Goal: Task Accomplishment & Management: Manage account settings

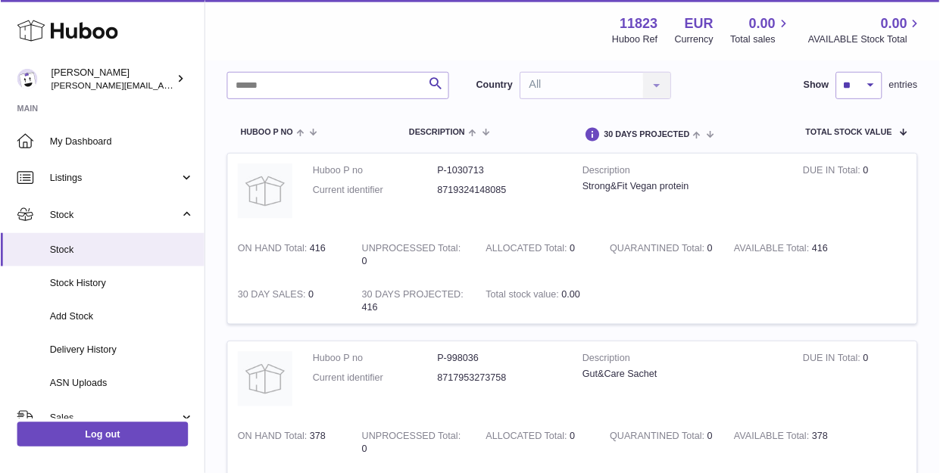
scroll to position [101, 0]
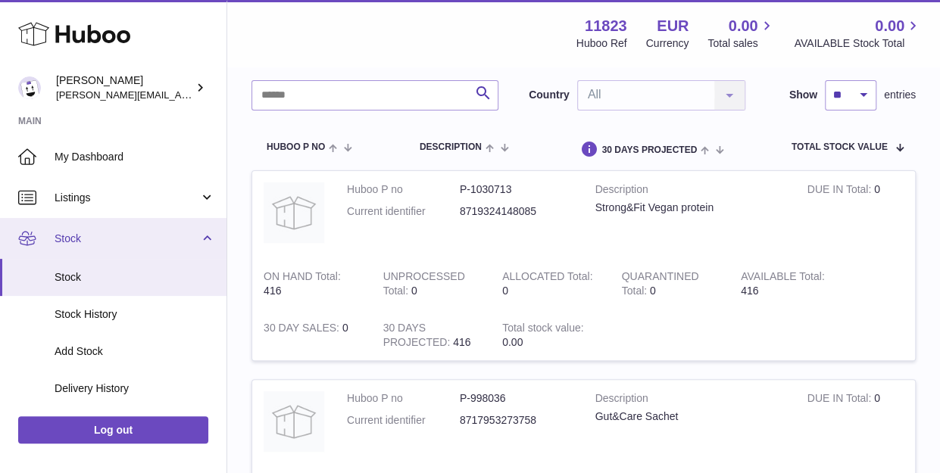
drag, startPoint x: 0, startPoint y: 0, endPoint x: 68, endPoint y: 246, distance: 255.4
click at [68, 246] on link "Stock" at bounding box center [113, 238] width 226 height 41
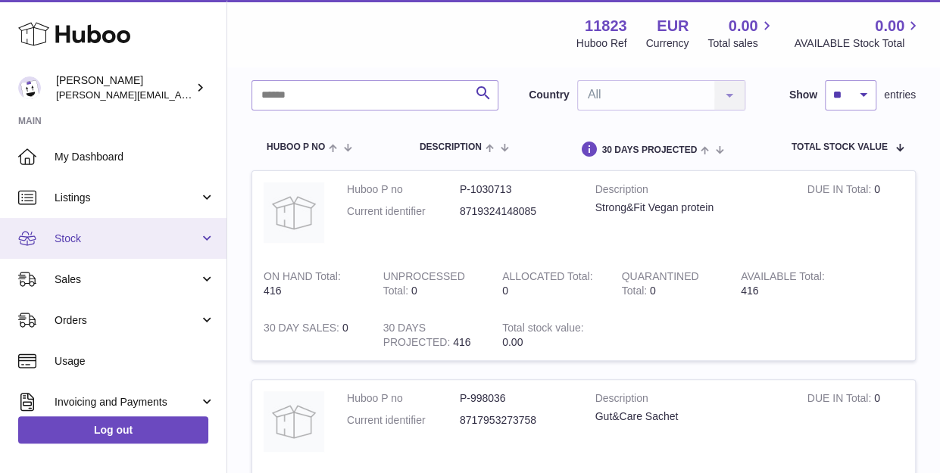
click at [79, 244] on span "Stock" at bounding box center [127, 239] width 145 height 14
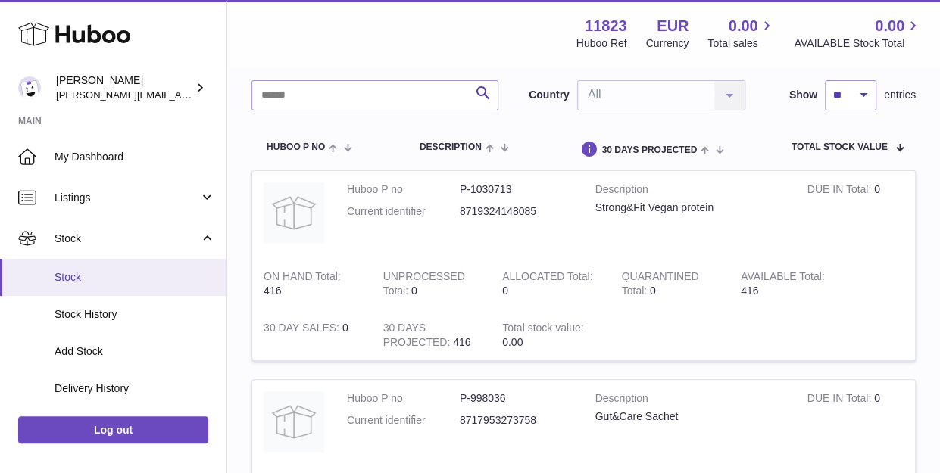
click at [83, 272] on span "Stock" at bounding box center [135, 277] width 161 height 14
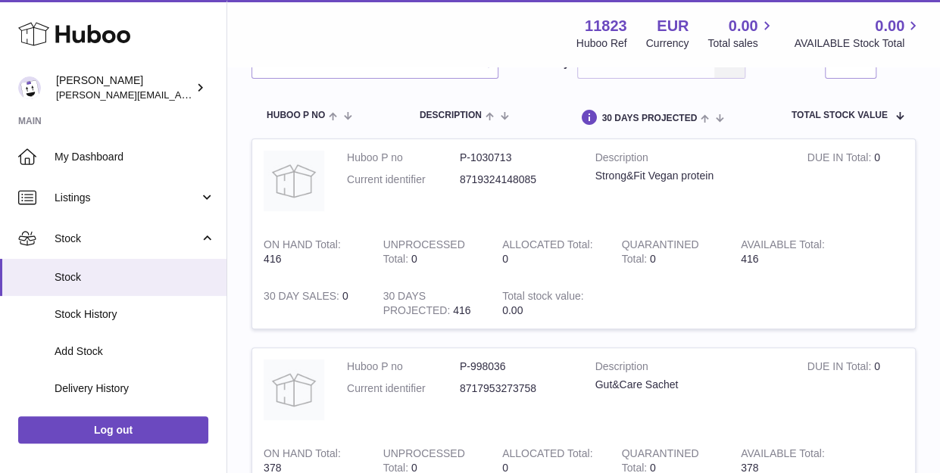
scroll to position [133, 0]
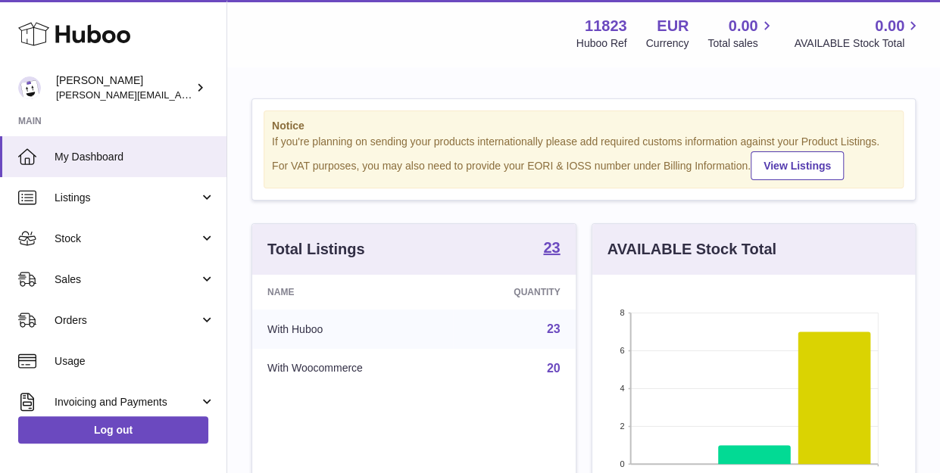
scroll to position [236, 323]
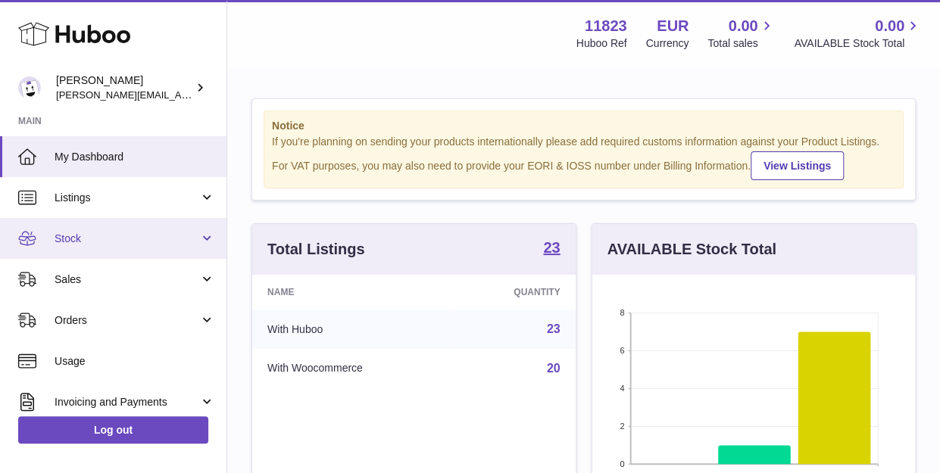
click at [88, 237] on span "Stock" at bounding box center [127, 239] width 145 height 14
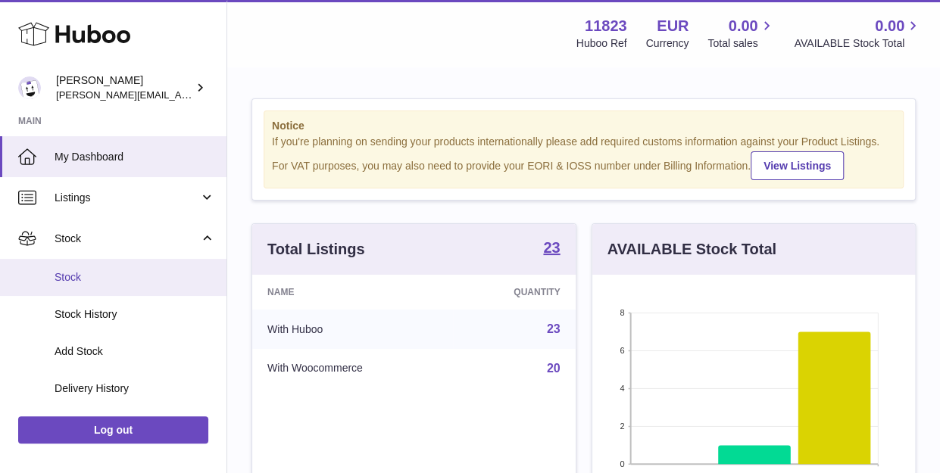
click at [80, 276] on span "Stock" at bounding box center [135, 277] width 161 height 14
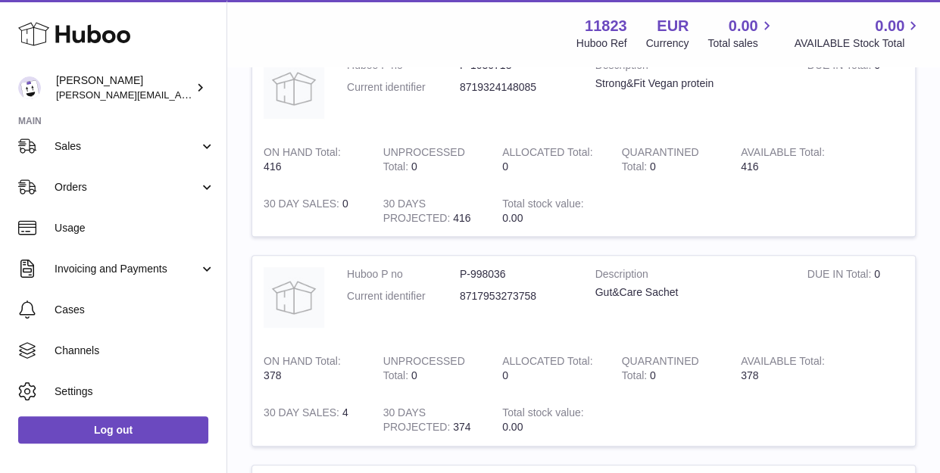
scroll to position [226, 0]
click at [376, 129] on td "Huboo P no P-1030713 Current identifier 8719324148085" at bounding box center [459, 89] width 248 height 87
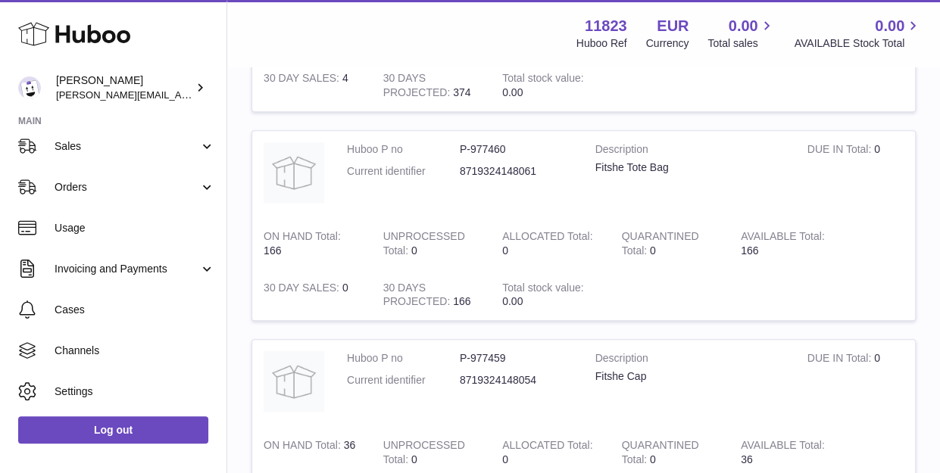
scroll to position [560, 0]
click at [111, 145] on span "Sales" at bounding box center [127, 146] width 145 height 14
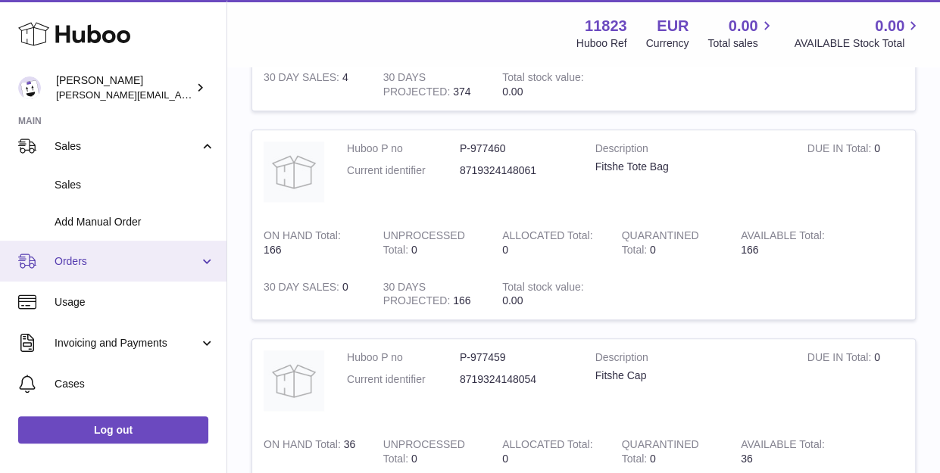
click at [114, 254] on span "Orders" at bounding box center [127, 261] width 145 height 14
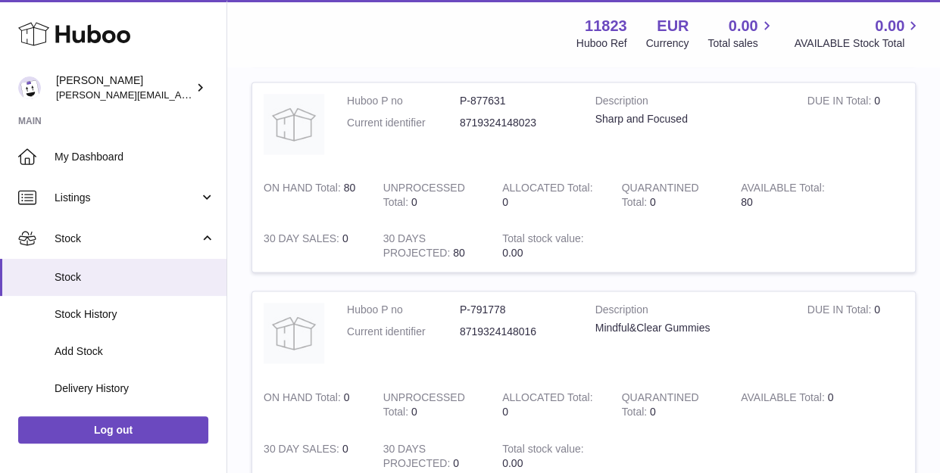
scroll to position [1026, 0]
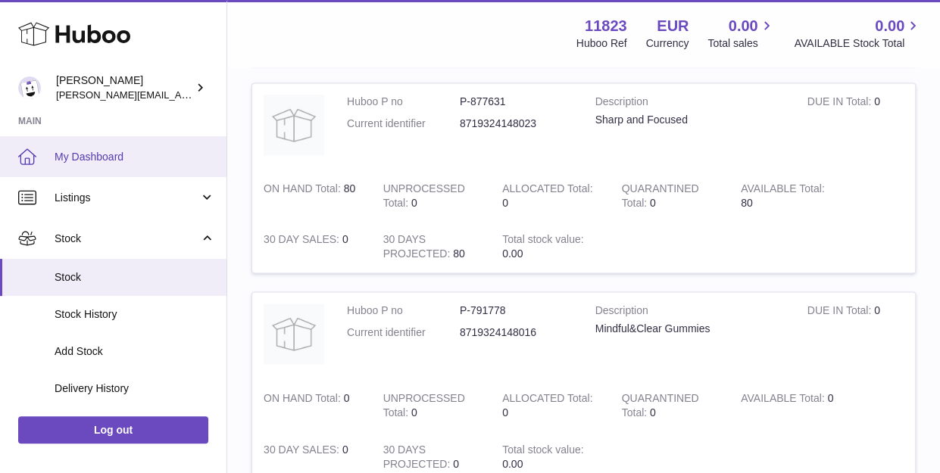
click at [115, 163] on span "My Dashboard" at bounding box center [135, 157] width 161 height 14
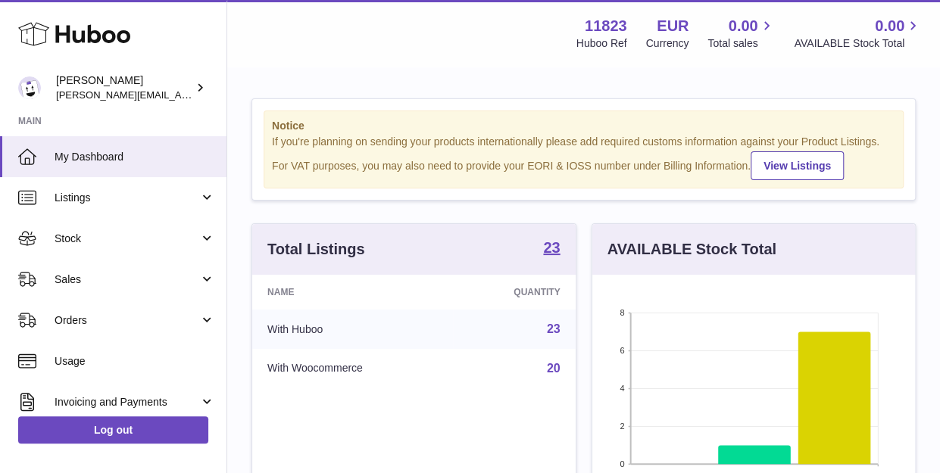
scroll to position [236, 323]
click at [108, 197] on span "Listings" at bounding box center [127, 198] width 145 height 14
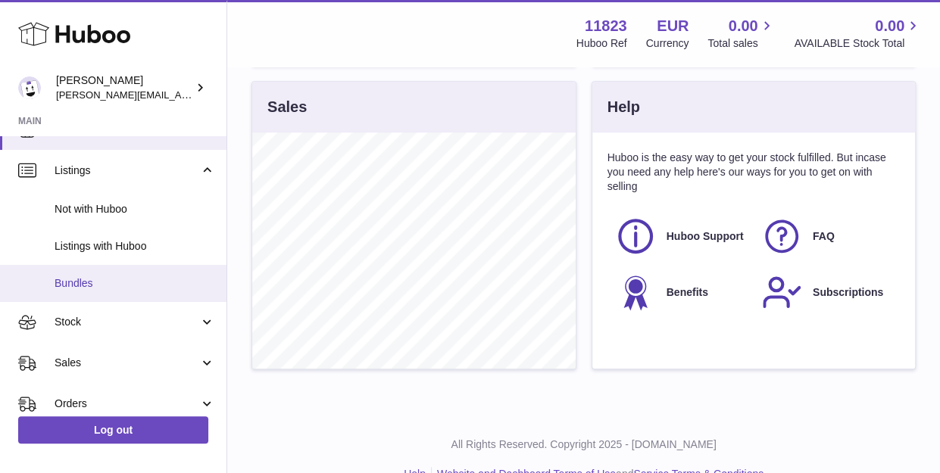
scroll to position [28, 0]
click at [109, 319] on span "Stock" at bounding box center [127, 321] width 145 height 14
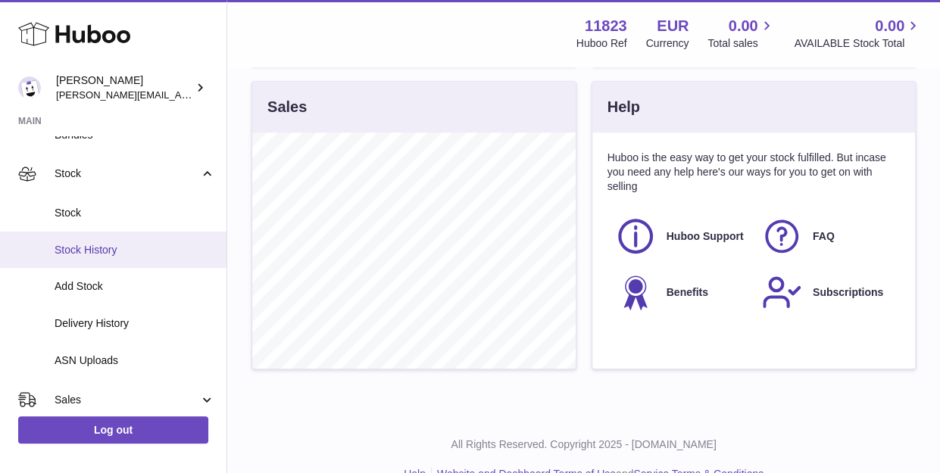
scroll to position [189, 0]
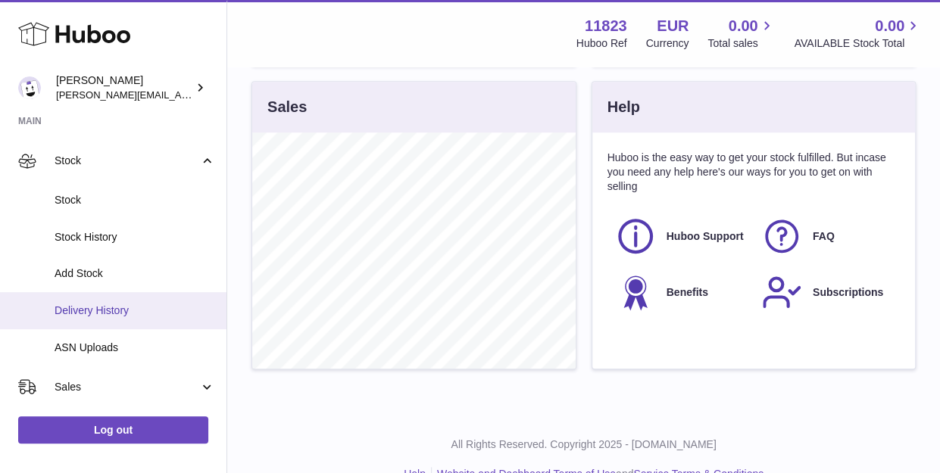
click at [105, 320] on link "Delivery History" at bounding box center [113, 310] width 226 height 37
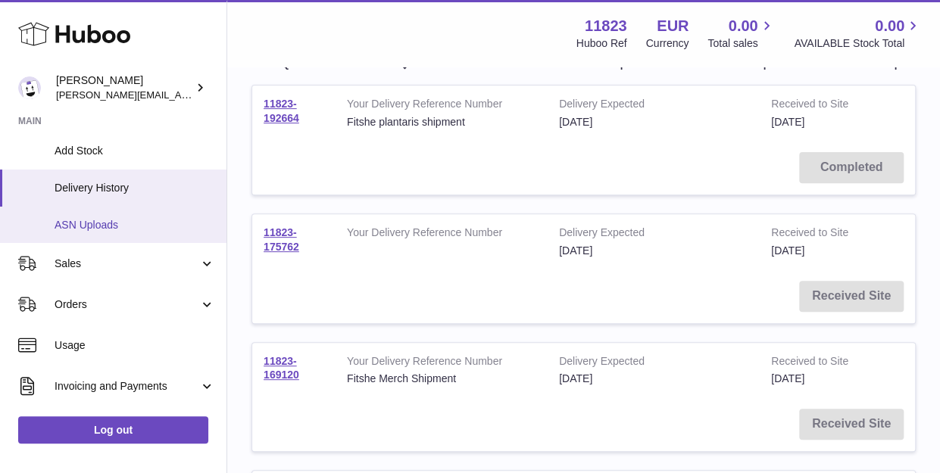
scroll to position [265, 0]
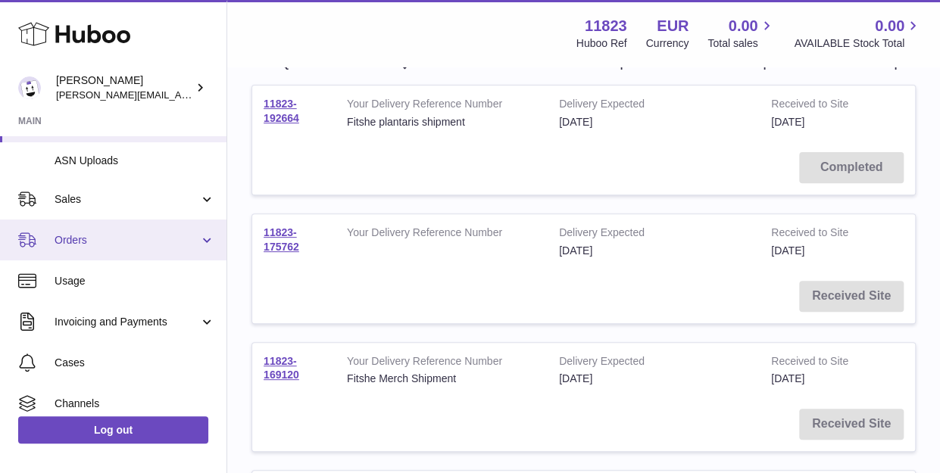
click at [95, 247] on span "Orders" at bounding box center [127, 240] width 145 height 14
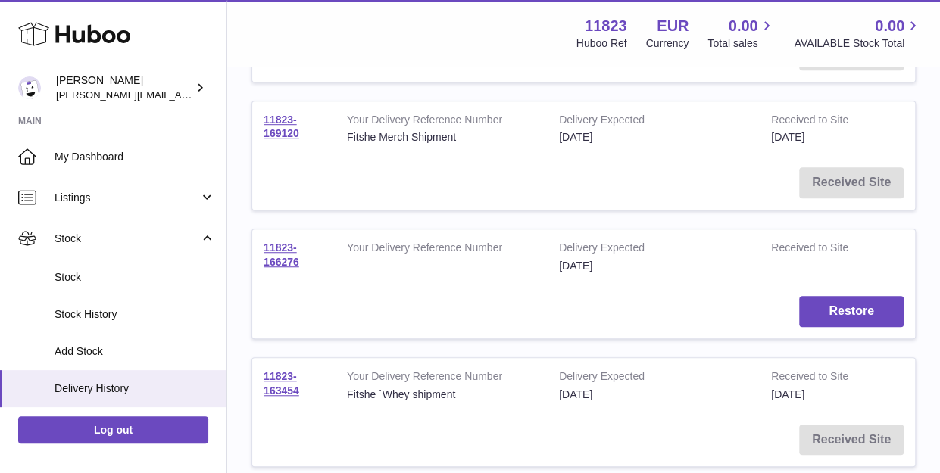
scroll to position [433, 0]
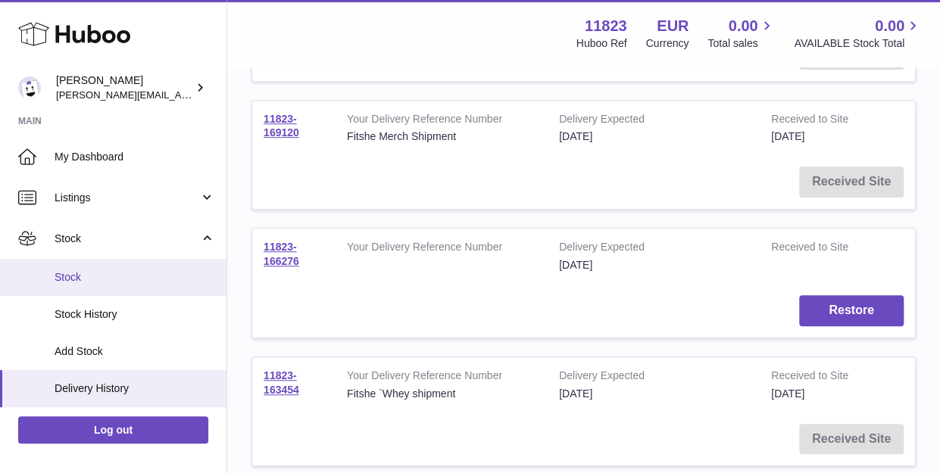
click at [73, 273] on span "Stock" at bounding box center [135, 277] width 161 height 14
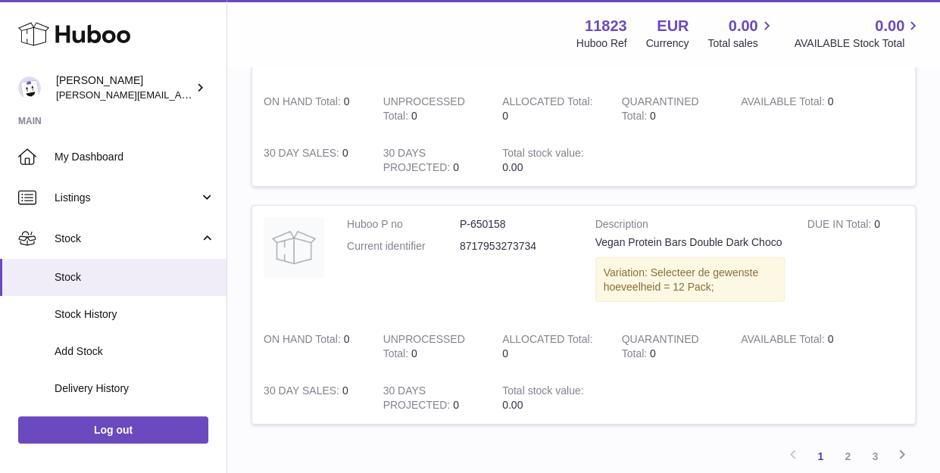
scroll to position [2079, 0]
click at [845, 442] on link "2" at bounding box center [847, 455] width 27 height 27
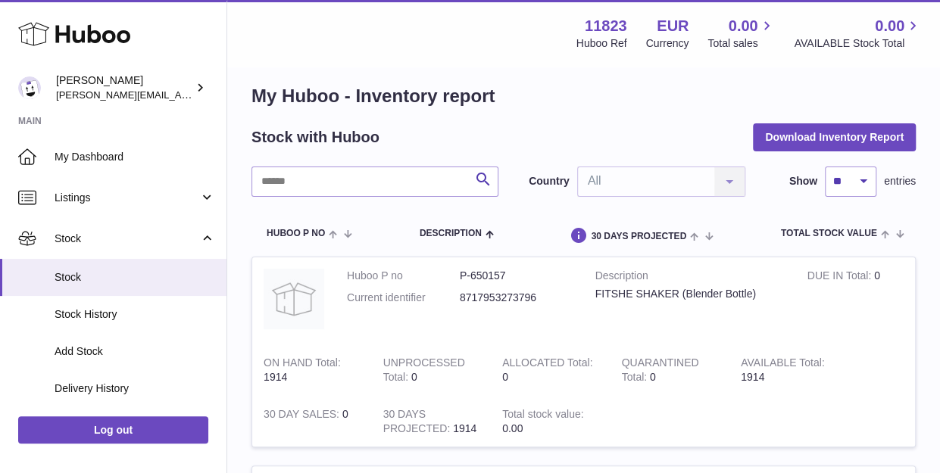
scroll to position [13, 0]
